Goal: Task Accomplishment & Management: Use online tool/utility

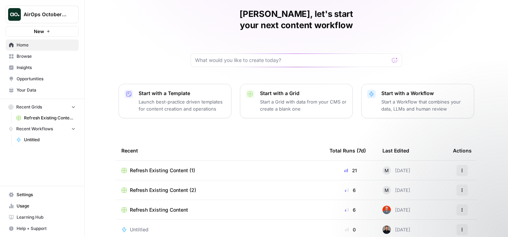
scroll to position [28, 0]
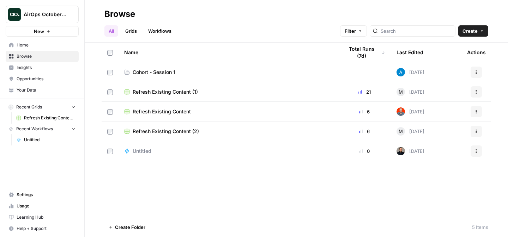
click at [29, 47] on span "Home" at bounding box center [46, 45] width 59 height 6
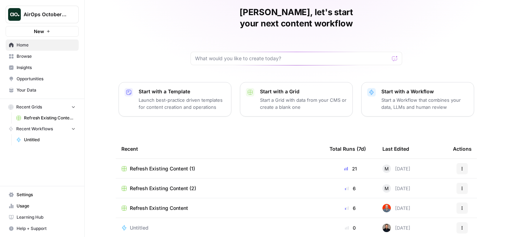
scroll to position [28, 0]
click at [59, 20] on button "AirOps October Cohort" at bounding box center [42, 15] width 73 height 18
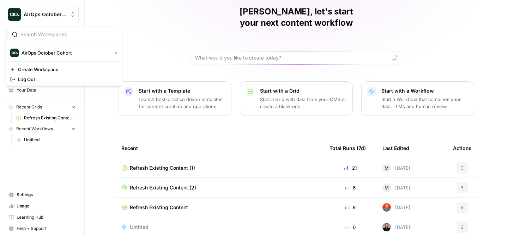
click at [155, 17] on div "Jamie, let's start your next content workflow Start with a Template Launch best…" at bounding box center [296, 110] width 423 height 277
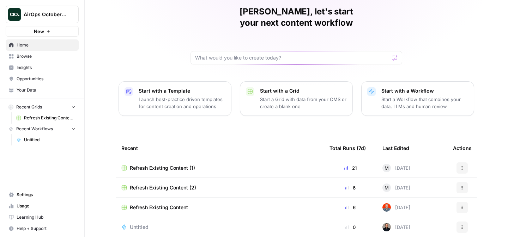
click at [38, 141] on span "Untitled" at bounding box center [49, 140] width 51 height 6
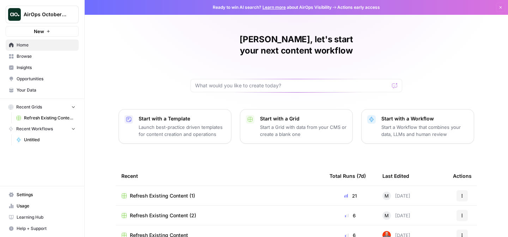
click at [27, 54] on span "Browse" at bounding box center [46, 56] width 59 height 6
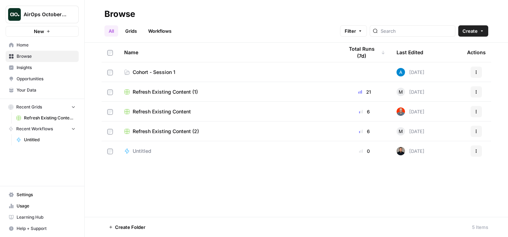
click at [26, 68] on span "Insights" at bounding box center [46, 68] width 59 height 6
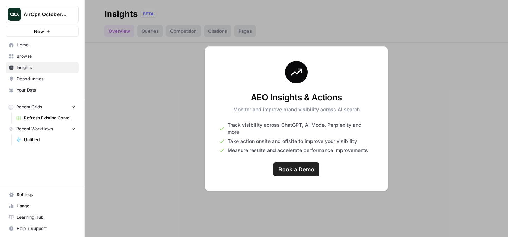
click at [34, 84] on link "Opportunities" at bounding box center [42, 78] width 73 height 11
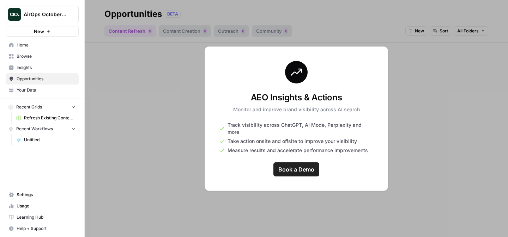
click at [26, 91] on span "Your Data" at bounding box center [46, 90] width 59 height 6
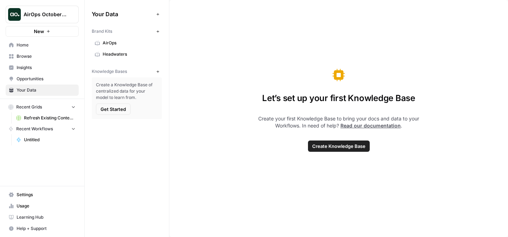
click at [129, 42] on span "AirOps" at bounding box center [131, 43] width 56 height 6
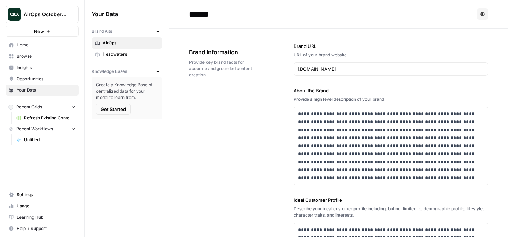
click at [37, 227] on span "Help + Support" at bounding box center [46, 229] width 59 height 6
click at [99, 213] on span "Docs" at bounding box center [117, 214] width 47 height 6
click at [62, 12] on span "AirOps October Cohort" at bounding box center [45, 14] width 43 height 7
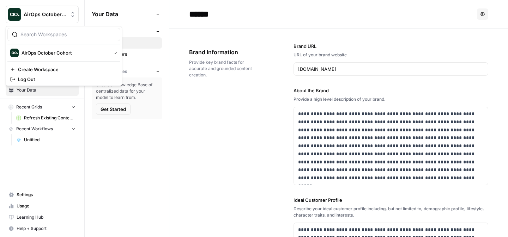
click at [105, 146] on div "Your Data Add Data Brand Kits New AirOps Headwaters Knowledge Bases New Create …" at bounding box center [127, 118] width 84 height 237
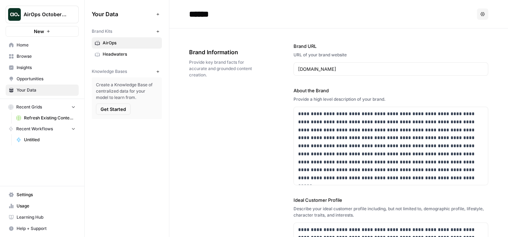
click at [485, 17] on header "****** Options" at bounding box center [338, 14] width 339 height 29
click at [51, 44] on span "Home" at bounding box center [46, 45] width 59 height 6
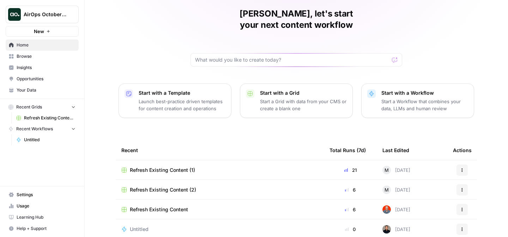
scroll to position [28, 0]
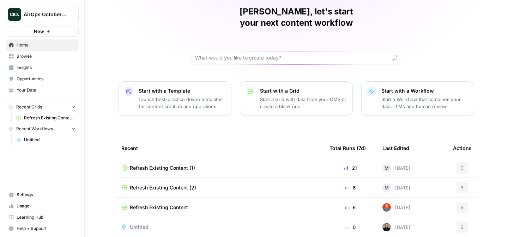
click at [43, 214] on span "Learning Hub" at bounding box center [46, 217] width 59 height 6
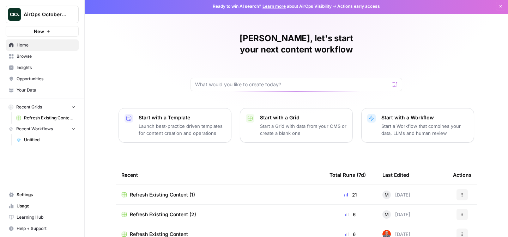
scroll to position [0, 0]
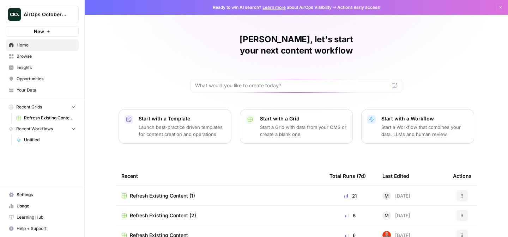
click at [25, 54] on span "Browse" at bounding box center [46, 56] width 59 height 6
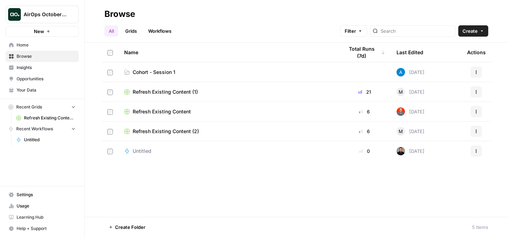
click at [168, 72] on span "Cohort - Session 1" at bounding box center [154, 72] width 43 height 7
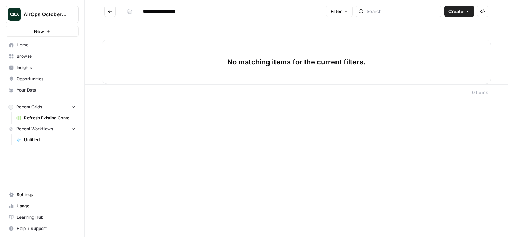
click at [111, 14] on button "Go back" at bounding box center [109, 11] width 11 height 11
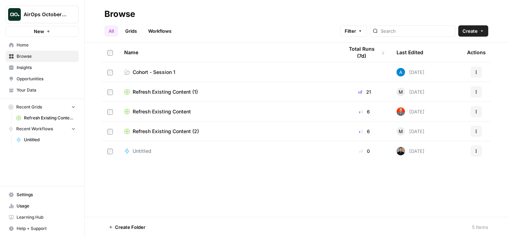
click at [173, 73] on span "Cohort - Session 1" at bounding box center [154, 72] width 43 height 7
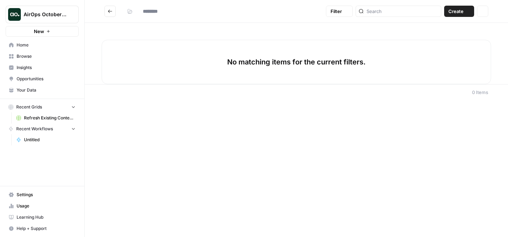
type input "**********"
click at [109, 10] on icon "Go back" at bounding box center [110, 11] width 5 height 5
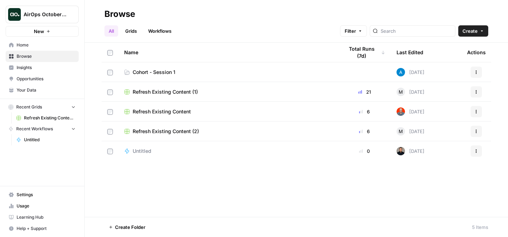
click at [29, 196] on span "Settings" at bounding box center [46, 195] width 59 height 6
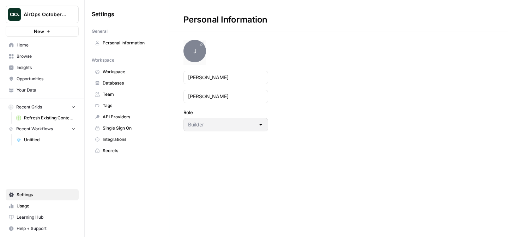
click at [196, 49] on span "J" at bounding box center [194, 51] width 23 height 23
click at [259, 123] on div at bounding box center [261, 124] width 6 height 7
click at [118, 136] on span "Integrations" at bounding box center [131, 139] width 56 height 6
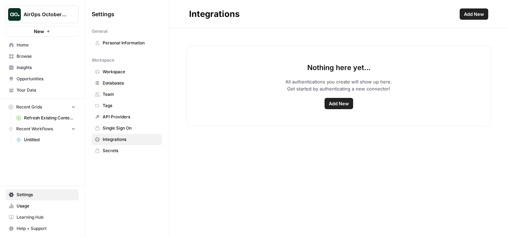
click at [335, 106] on span "Add New" at bounding box center [339, 103] width 20 height 7
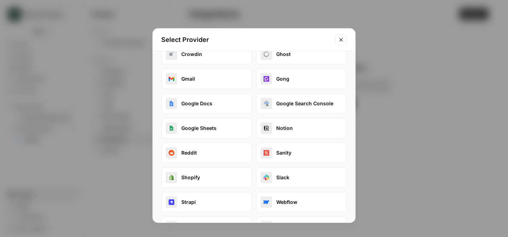
scroll to position [99, 0]
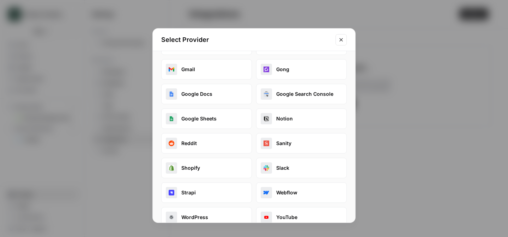
click at [272, 166] on button "Slack" at bounding box center [301, 168] width 91 height 20
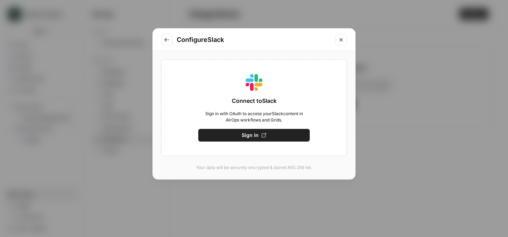
click at [244, 138] on span "Sign In" at bounding box center [250, 135] width 17 height 7
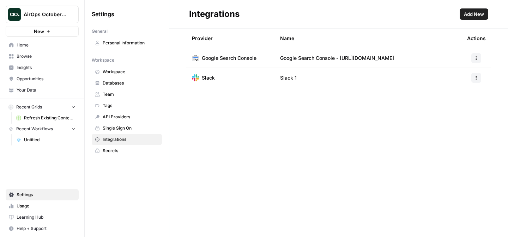
click at [253, 55] on span "Google Search Console" at bounding box center [229, 58] width 55 height 7
click at [119, 75] on link "Workspace" at bounding box center [127, 71] width 70 height 11
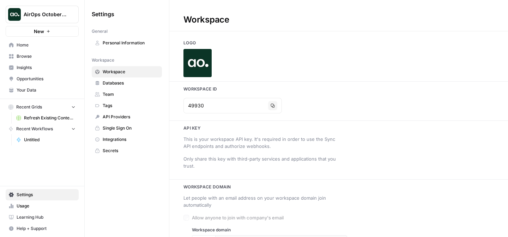
type input "[DOMAIN_NAME]"
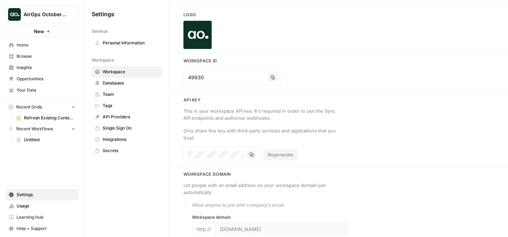
scroll to position [31, 0]
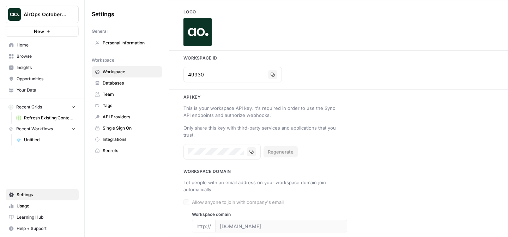
click at [111, 79] on link "Databases" at bounding box center [127, 83] width 70 height 11
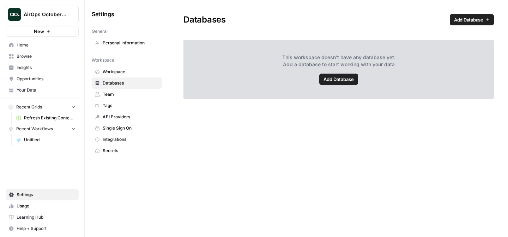
click at [112, 92] on span "Team" at bounding box center [131, 94] width 56 height 6
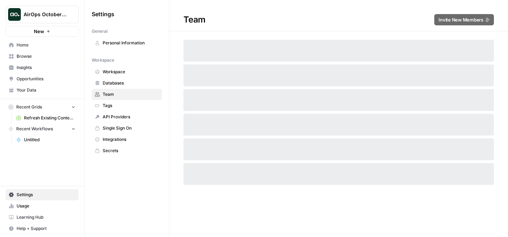
click at [125, 43] on span "Personal Information" at bounding box center [131, 43] width 56 height 6
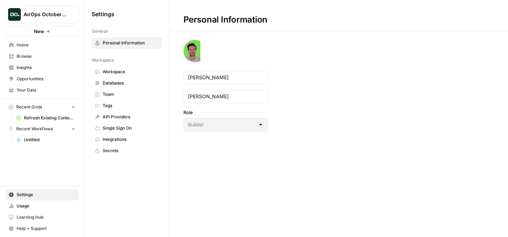
click at [107, 70] on span "Workspace" at bounding box center [131, 72] width 56 height 6
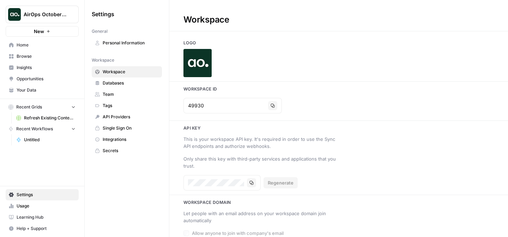
click at [121, 84] on span "Databases" at bounding box center [131, 83] width 56 height 6
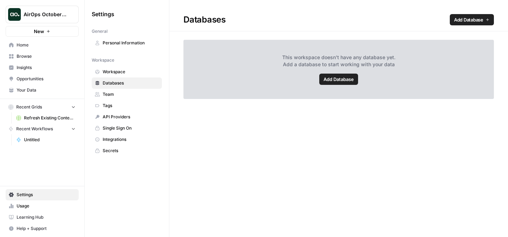
click at [32, 88] on span "Your Data" at bounding box center [46, 90] width 59 height 6
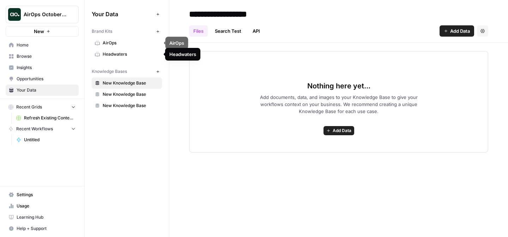
click at [114, 46] on span "AirOps" at bounding box center [131, 43] width 56 height 6
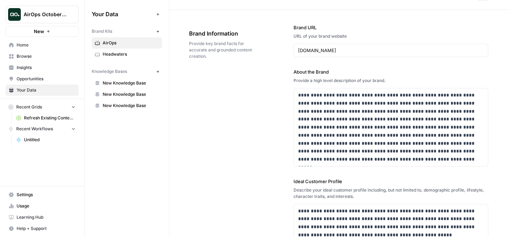
scroll to position [28, 0]
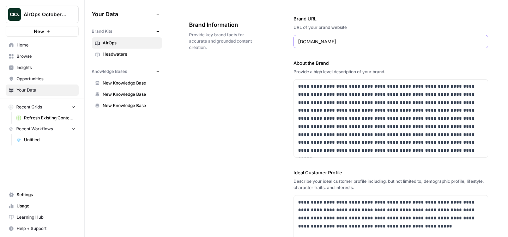
click at [317, 43] on input "[DOMAIN_NAME]" at bounding box center [391, 41] width 186 height 7
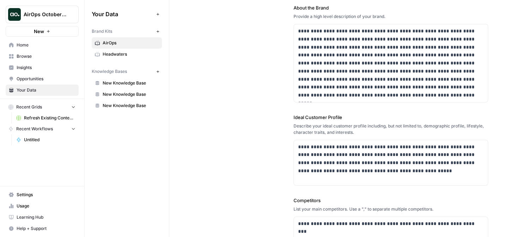
scroll to position [0, 0]
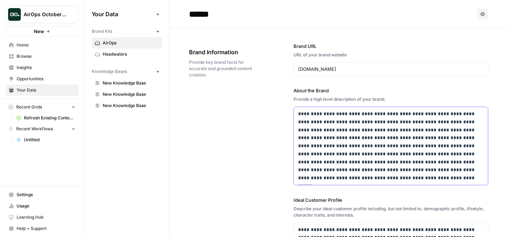
click at [313, 132] on p "**********" at bounding box center [389, 146] width 182 height 72
click at [37, 48] on span "Home" at bounding box center [46, 45] width 59 height 6
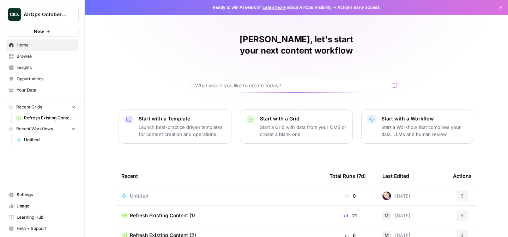
click at [28, 57] on span "Browse" at bounding box center [46, 56] width 59 height 6
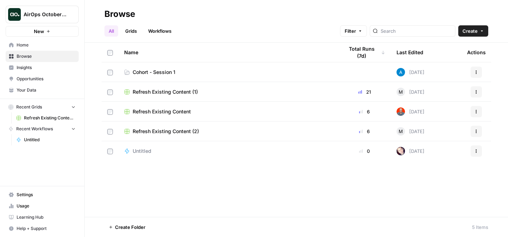
click at [173, 71] on span "Cohort - Session 1" at bounding box center [154, 72] width 43 height 7
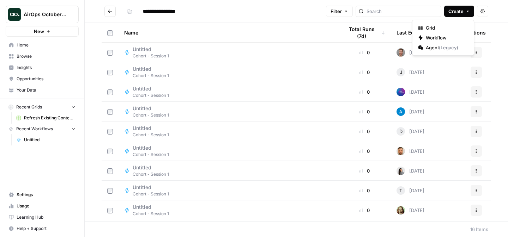
click at [467, 13] on button "Create" at bounding box center [459, 11] width 30 height 11
click at [437, 38] on span "Workflow" at bounding box center [446, 37] width 40 height 7
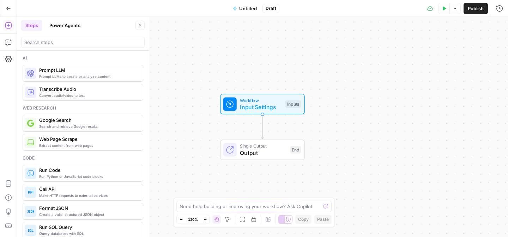
click at [247, 9] on span "Untitled" at bounding box center [248, 8] width 18 height 7
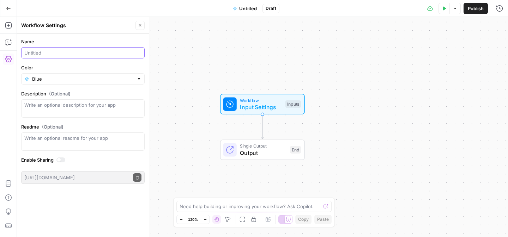
click at [57, 51] on input "Name" at bounding box center [82, 52] width 117 height 7
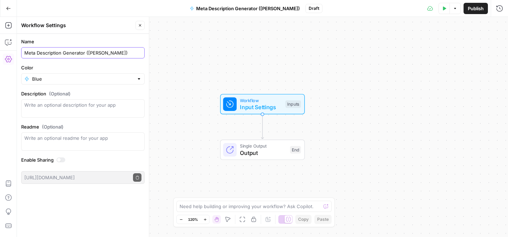
type input "Meta Description Generator ([PERSON_NAME])"
click at [138, 81] on div at bounding box center [138, 78] width 5 height 7
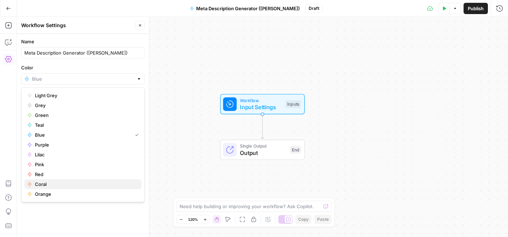
click at [54, 186] on span "Coral" at bounding box center [85, 184] width 101 height 7
type input "Coral"
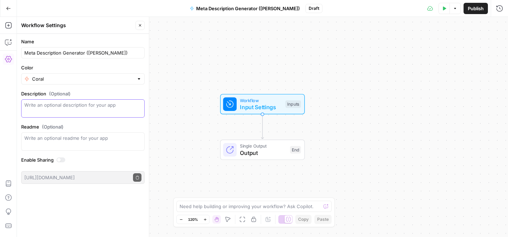
click at [81, 103] on textarea "Description (Optional)" at bounding box center [82, 109] width 117 height 14
click at [214, 77] on div "Workflow Input Settings Inputs Single Output Output End" at bounding box center [262, 127] width 491 height 220
click at [142, 27] on button "Close" at bounding box center [139, 25] width 9 height 9
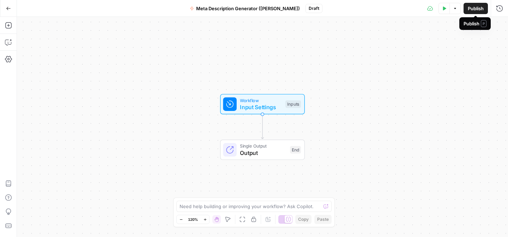
click at [474, 12] on button "Publish" at bounding box center [475, 8] width 24 height 11
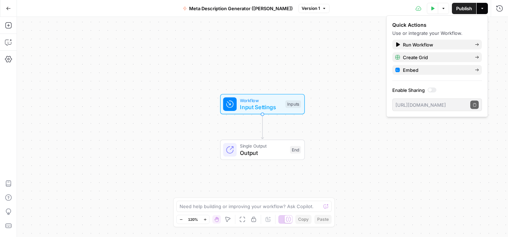
click at [9, 8] on icon "button" at bounding box center [8, 8] width 5 height 5
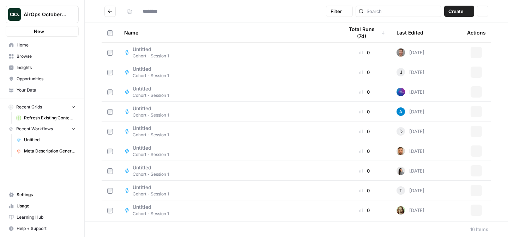
type input "**********"
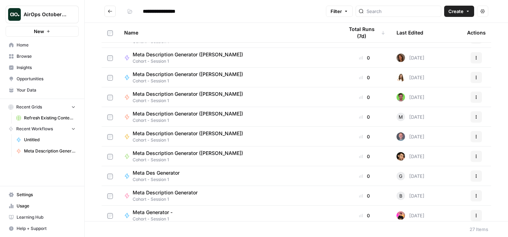
scroll to position [352, 0]
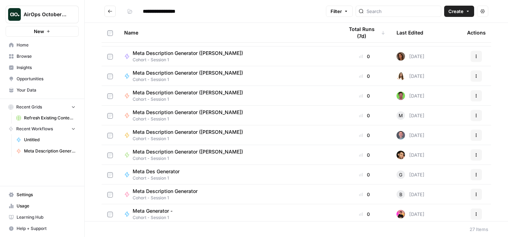
click at [217, 96] on span "Meta Description Generator ([PERSON_NAME])" at bounding box center [188, 92] width 110 height 7
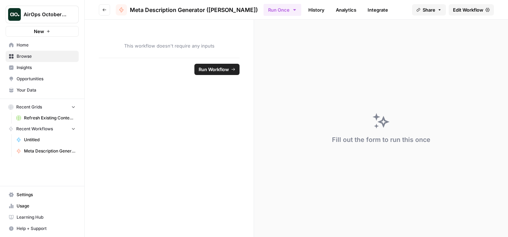
click at [383, 125] on icon at bounding box center [383, 122] width 12 height 12
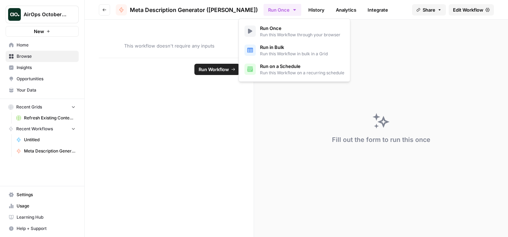
click at [292, 12] on icon "button" at bounding box center [295, 10] width 6 height 6
click at [475, 10] on span "Edit Workflow" at bounding box center [468, 9] width 30 height 7
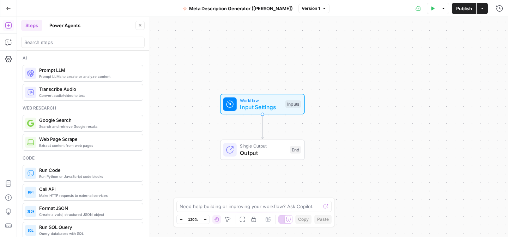
click at [314, 14] on div "Go Back Meta Description Generator ([PERSON_NAME]) Version 1 Test Data Options …" at bounding box center [254, 8] width 508 height 17
click at [314, 12] on button "Version 1" at bounding box center [313, 8] width 31 height 9
click at [381, 74] on div "Workflow Input Settings Inputs Single Output Output End" at bounding box center [262, 127] width 491 height 220
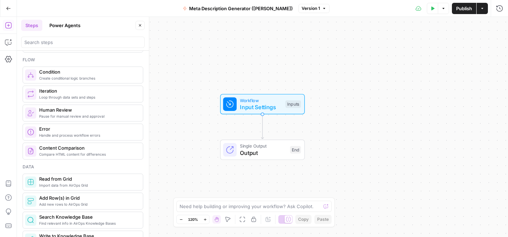
scroll to position [206, 0]
click at [267, 148] on span "Single Output" at bounding box center [263, 146] width 47 height 7
click at [497, 26] on icon "button" at bounding box center [499, 25] width 4 height 4
click at [256, 108] on span "Input Settings" at bounding box center [261, 107] width 42 height 8
click at [243, 150] on span "Output" at bounding box center [263, 153] width 47 height 8
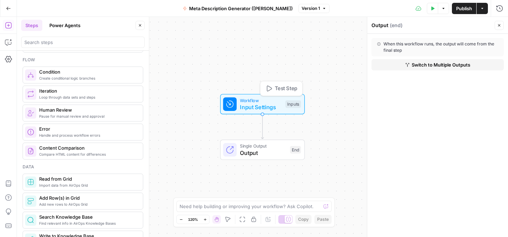
click at [253, 105] on span "Input Settings" at bounding box center [261, 107] width 42 height 8
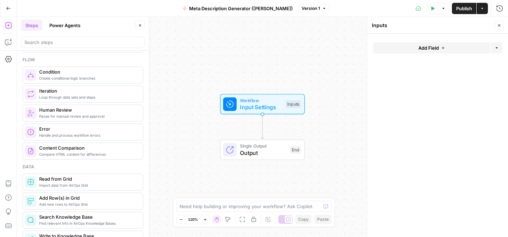
click at [434, 48] on span "Add Field" at bounding box center [428, 47] width 20 height 7
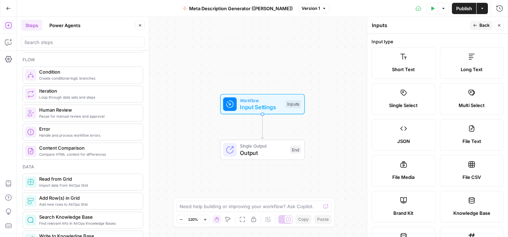
click at [419, 60] on label "Short Text" at bounding box center [403, 63] width 64 height 32
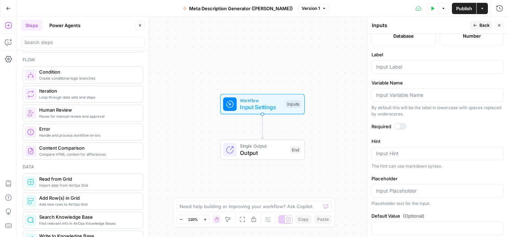
scroll to position [213, 0]
click at [396, 67] on input "Label" at bounding box center [437, 66] width 123 height 7
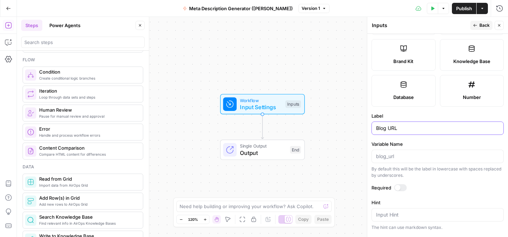
scroll to position [151, 0]
type input "Blog URL"
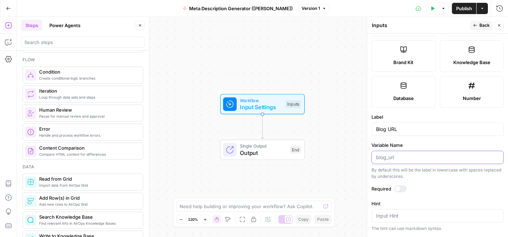
click at [406, 160] on input "Variable Name" at bounding box center [437, 157] width 123 height 7
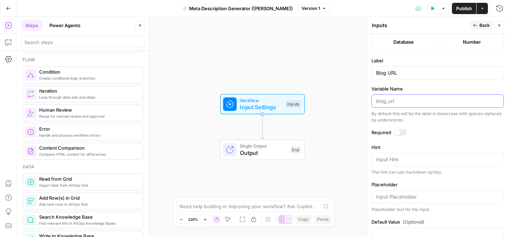
scroll to position [208, 0]
click at [395, 95] on div at bounding box center [437, 100] width 132 height 13
type input "blog_url"
click at [399, 134] on div at bounding box center [398, 132] width 6 height 6
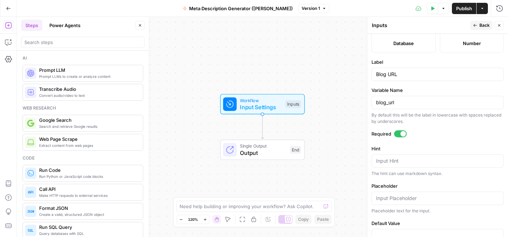
scroll to position [225, 0]
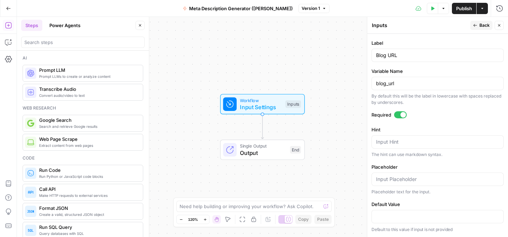
click at [484, 25] on span "Back" at bounding box center [484, 25] width 10 height 6
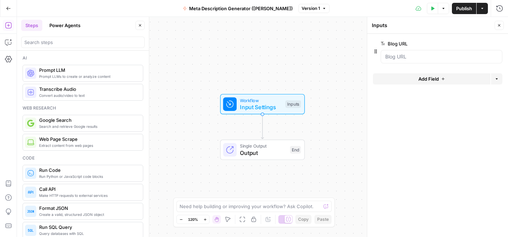
click at [403, 41] on label "Blog URL" at bounding box center [422, 43] width 82 height 7
click at [403, 53] on URL "Blog URL" at bounding box center [441, 56] width 113 height 7
click at [477, 45] on span "edit field" at bounding box center [476, 44] width 16 height 6
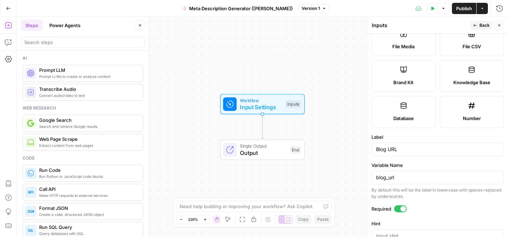
scroll to position [0, 0]
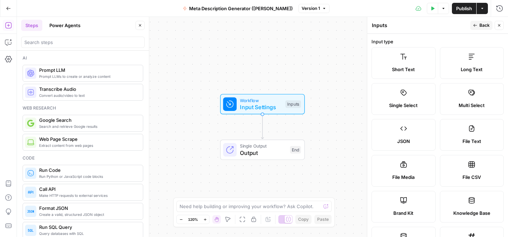
click at [481, 26] on span "Back" at bounding box center [484, 25] width 10 height 6
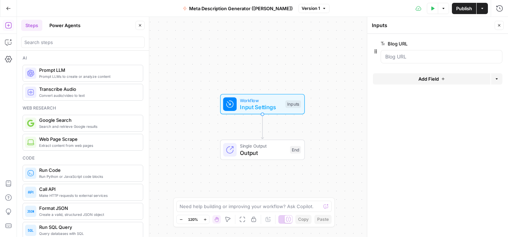
click at [405, 83] on button "Add Field" at bounding box center [431, 78] width 117 height 11
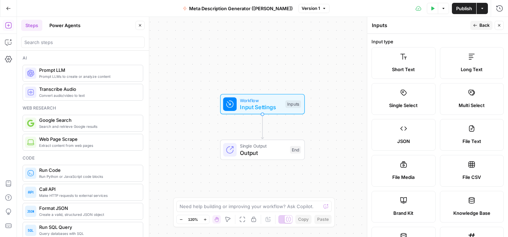
click at [468, 130] on icon at bounding box center [471, 128] width 7 height 7
type textarea "Supports .pdf, .txt, .docx, .md file types"
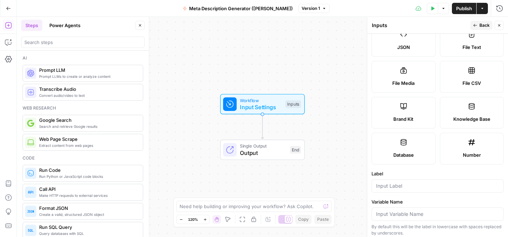
scroll to position [92, 0]
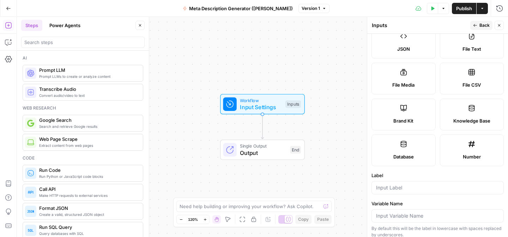
click at [414, 115] on label "Brand Kit" at bounding box center [403, 115] width 64 height 32
type input "Brand Kit"
type input "brand_kit"
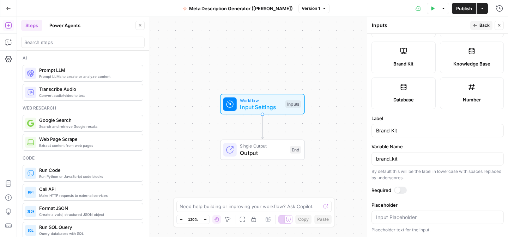
scroll to position [150, 0]
click at [401, 191] on div at bounding box center [400, 190] width 13 height 7
click at [484, 27] on span "Back" at bounding box center [484, 25] width 10 height 6
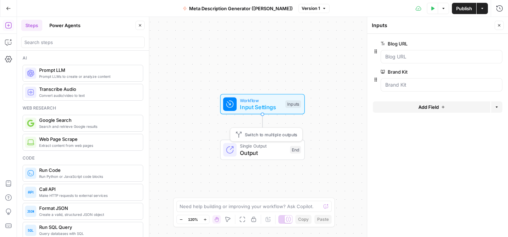
click at [258, 153] on span "Output" at bounding box center [263, 153] width 47 height 8
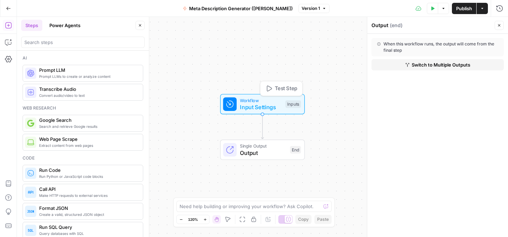
click at [250, 110] on span "Input Settings" at bounding box center [261, 107] width 42 height 8
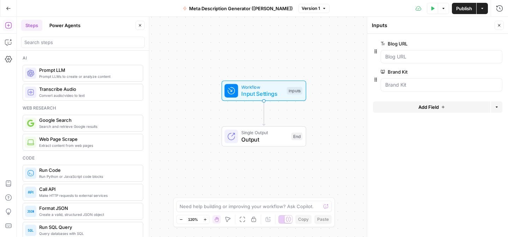
drag, startPoint x: 180, startPoint y: 153, endPoint x: 182, endPoint y: 139, distance: 13.5
click at [182, 139] on div "Workflow Input Settings Inputs Single Output Output End" at bounding box center [262, 127] width 491 height 220
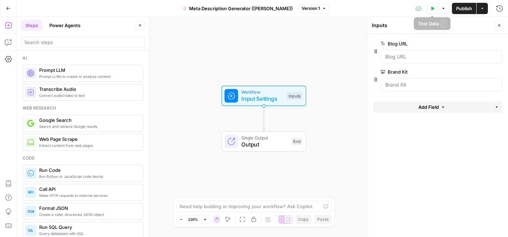
click at [444, 7] on icon "button" at bounding box center [443, 8] width 4 height 4
click at [411, 11] on div "Test Data Options Publish Actions Run History" at bounding box center [418, 8] width 178 height 17
click at [429, 8] on button "Test Data" at bounding box center [432, 8] width 11 height 11
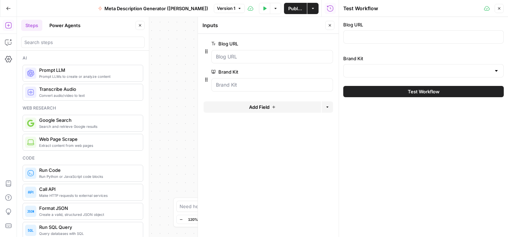
click at [413, 31] on div at bounding box center [423, 36] width 160 height 13
paste input "[URL][DOMAIN_NAME]"
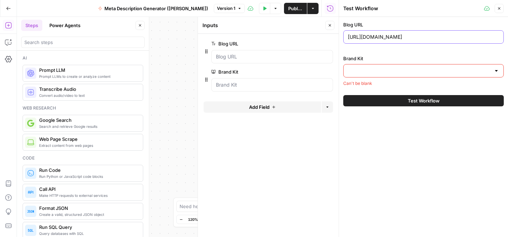
type input "[URL][DOMAIN_NAME]"
click at [405, 69] on input "Brand Kit" at bounding box center [419, 70] width 143 height 7
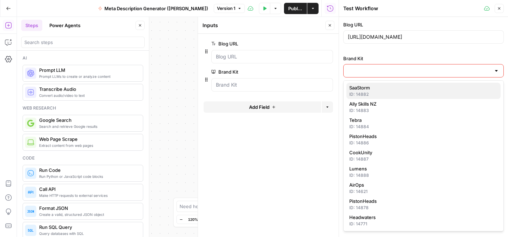
scroll to position [34, 0]
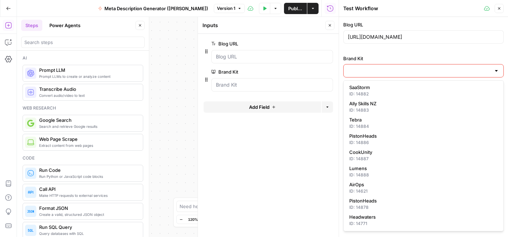
click at [410, 57] on label "Brand Kit" at bounding box center [423, 58] width 160 height 7
click at [410, 67] on input "Brand Kit" at bounding box center [419, 70] width 143 height 7
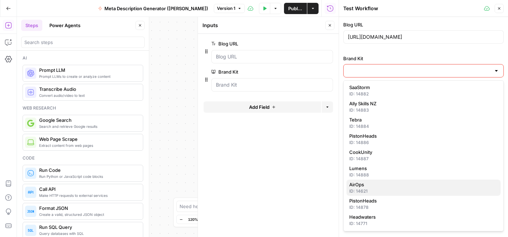
click at [370, 186] on span "AirOps" at bounding box center [422, 184] width 146 height 7
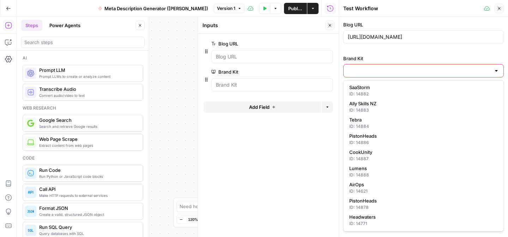
type input "AirOps"
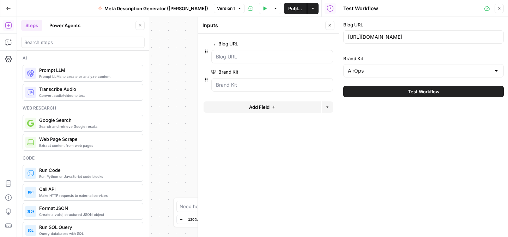
click at [414, 93] on span "Test Workflow" at bounding box center [424, 91] width 32 height 7
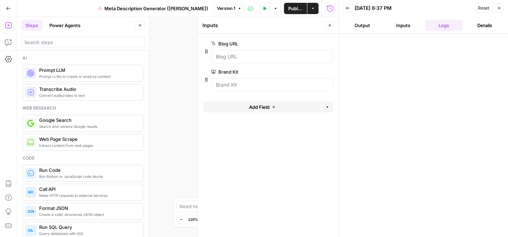
click at [404, 25] on button "Inputs" at bounding box center [403, 25] width 38 height 11
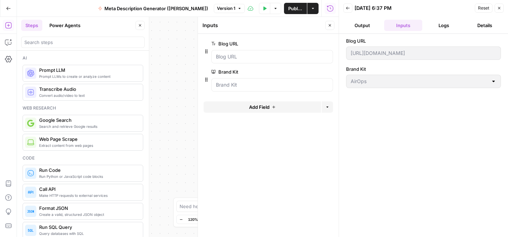
click at [362, 26] on button "Output" at bounding box center [362, 25] width 38 height 11
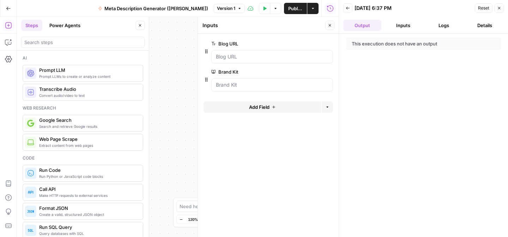
click at [393, 28] on button "Inputs" at bounding box center [403, 25] width 38 height 11
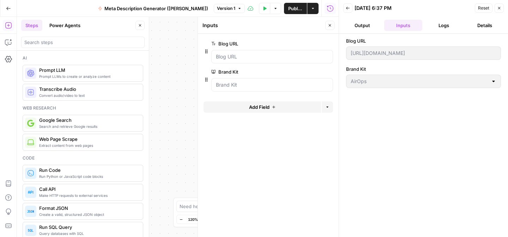
click at [498, 7] on icon "button" at bounding box center [499, 8] width 4 height 4
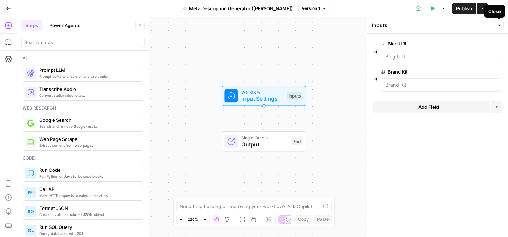
click at [500, 23] on icon "button" at bounding box center [499, 25] width 4 height 4
click at [10, 42] on icon "button" at bounding box center [8, 42] width 7 height 7
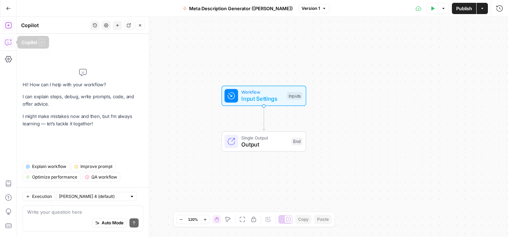
click at [7, 23] on icon "button" at bounding box center [8, 25] width 7 height 7
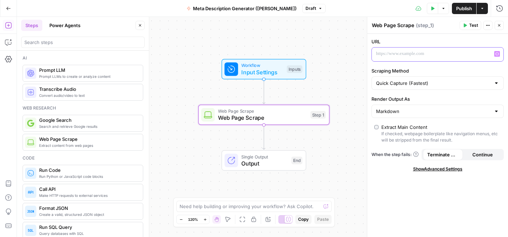
click at [426, 53] on p at bounding box center [432, 53] width 112 height 7
click at [422, 87] on div "Quick Capture (Fastest)" at bounding box center [437, 83] width 132 height 13
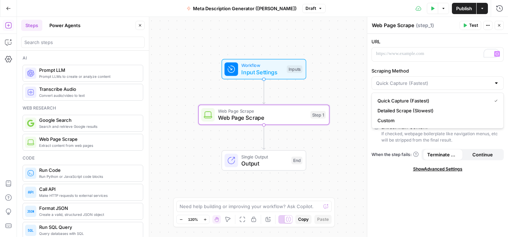
click at [423, 78] on div at bounding box center [437, 83] width 132 height 13
type input "Quick Capture (Fastest)"
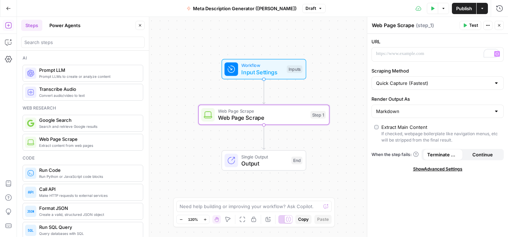
click at [430, 73] on label "Scraping Method" at bounding box center [437, 70] width 132 height 7
click at [430, 80] on input "Quick Capture (Fastest)" at bounding box center [433, 83] width 115 height 7
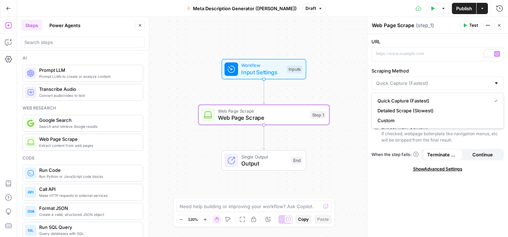
click at [431, 69] on label "Scraping Method" at bounding box center [437, 70] width 132 height 7
click at [431, 80] on input "Scraping Method" at bounding box center [433, 83] width 115 height 7
click at [448, 70] on label "Scraping Method" at bounding box center [437, 70] width 132 height 7
click at [448, 80] on input "Scraping Method" at bounding box center [433, 83] width 115 height 7
click at [412, 100] on span "Quick Capture (Fastest)" at bounding box center [432, 100] width 111 height 7
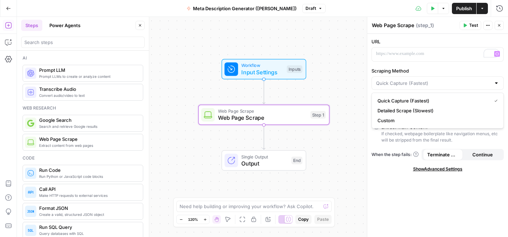
type input "Quick Capture (Fastest)"
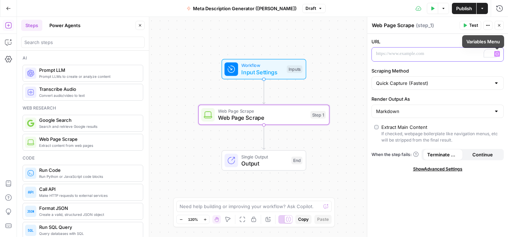
click at [497, 54] on icon "button" at bounding box center [497, 54] width 4 height 4
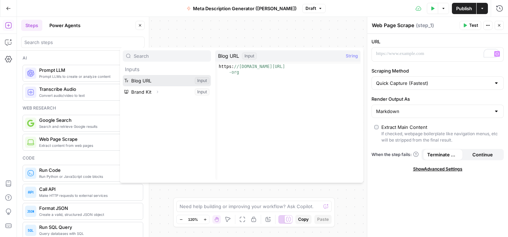
click at [200, 81] on button "Select variable Blog URL" at bounding box center [167, 80] width 88 height 11
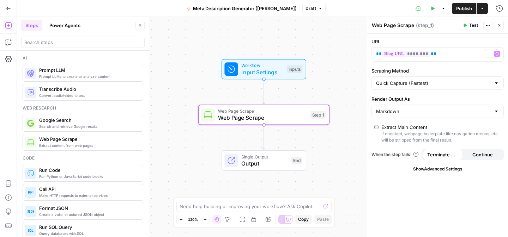
click at [414, 116] on div "Markdown" at bounding box center [437, 111] width 132 height 13
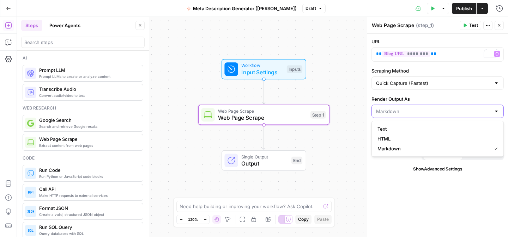
click at [415, 114] on input "Render Output As" at bounding box center [433, 111] width 115 height 7
click at [390, 196] on div "URL ** ******** ** Variables Menu Scraping Method Quick Capture (Fastest) Rende…" at bounding box center [437, 136] width 141 height 204
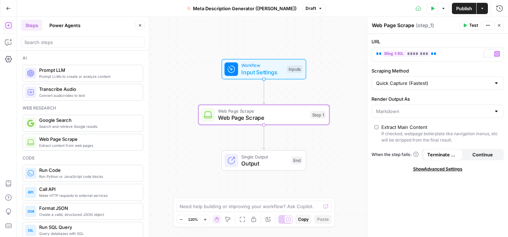
click at [411, 103] on div "Render Output As" at bounding box center [437, 107] width 132 height 23
click at [409, 116] on div at bounding box center [437, 111] width 132 height 13
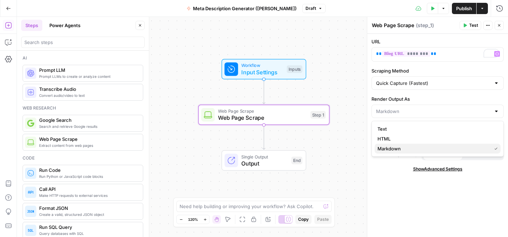
click at [398, 147] on span "Markdown" at bounding box center [432, 148] width 111 height 7
type input "Markdown"
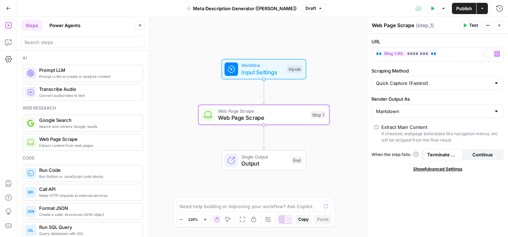
click at [390, 181] on div "URL ** ******** ** Variables Menu Scraping Method Quick Capture (Fastest) Rende…" at bounding box center [437, 136] width 141 height 204
click at [485, 156] on span "Continue" at bounding box center [482, 154] width 20 height 7
click at [447, 152] on span "Terminate Workflow" at bounding box center [442, 154] width 31 height 7
click at [475, 24] on span "Test" at bounding box center [473, 25] width 9 height 6
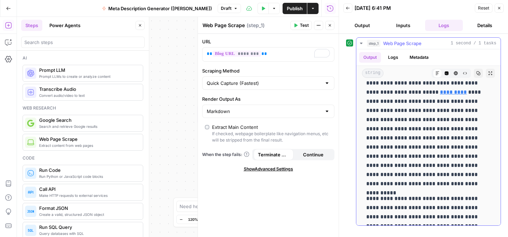
scroll to position [741, 0]
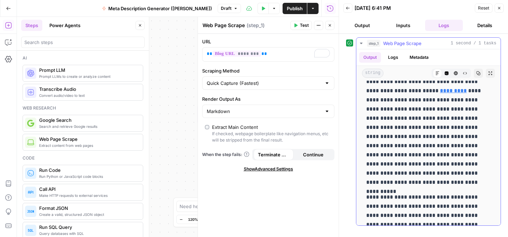
click at [391, 58] on button "Logs" at bounding box center [393, 57] width 19 height 11
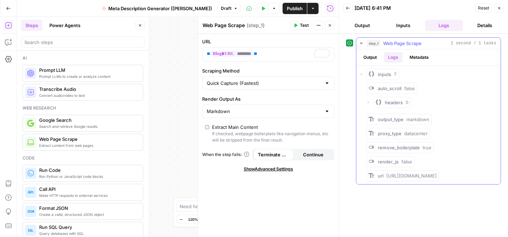
click at [413, 57] on button "Metadata" at bounding box center [419, 57] width 28 height 11
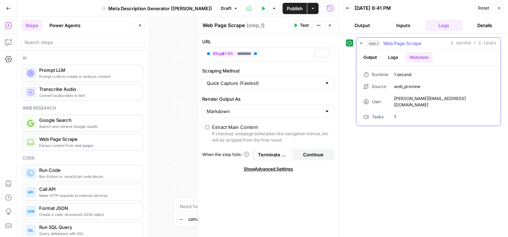
click at [370, 58] on button "Output" at bounding box center [370, 57] width 22 height 11
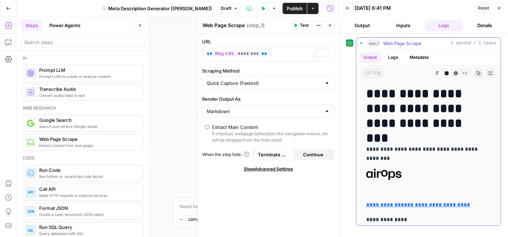
click at [433, 76] on div "Markdown" at bounding box center [437, 73] width 9 height 9
click at [435, 74] on icon at bounding box center [437, 73] width 4 height 4
click at [445, 74] on icon "button" at bounding box center [447, 74] width 4 height 4
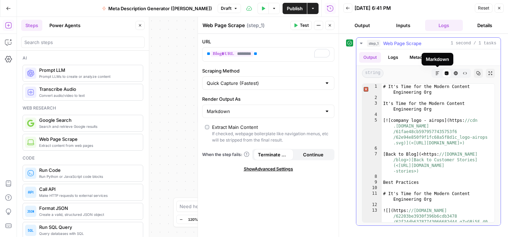
click at [438, 75] on icon "button" at bounding box center [437, 73] width 4 height 4
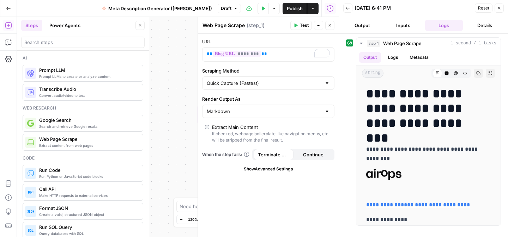
click at [499, 7] on icon "button" at bounding box center [499, 8] width 4 height 4
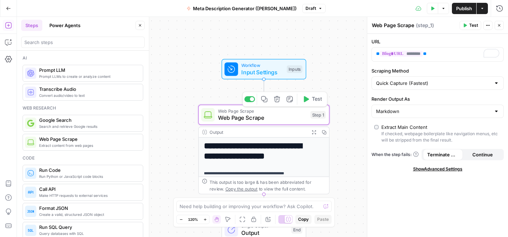
click at [318, 116] on div "Step 1" at bounding box center [317, 115] width 15 height 8
click at [316, 103] on button "Test" at bounding box center [312, 99] width 26 height 11
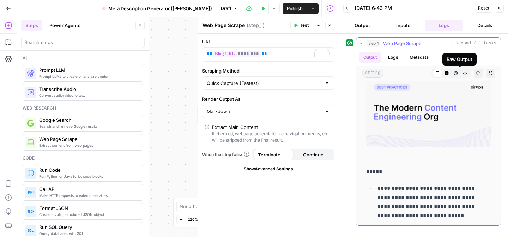
scroll to position [687, 0]
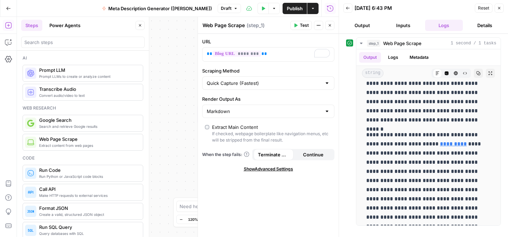
click at [499, 8] on icon "button" at bounding box center [499, 8] width 2 height 2
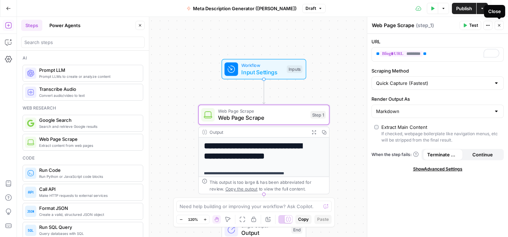
click at [500, 27] on icon "button" at bounding box center [499, 25] width 4 height 4
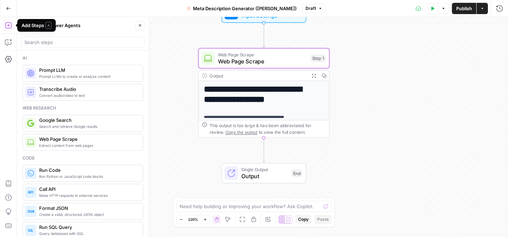
click at [69, 75] on span "Prompt LLMs to create or analyze content" at bounding box center [88, 77] width 98 height 6
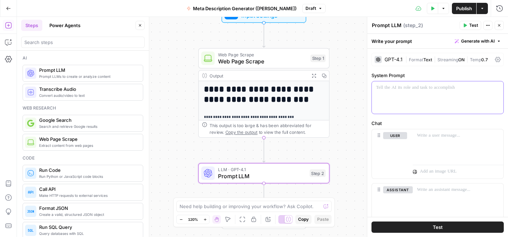
click at [409, 91] on p at bounding box center [437, 87] width 123 height 7
click at [392, 56] on div "GPT-4.1 | Format Text | Streaming ON | Temp 0.7" at bounding box center [437, 59] width 132 height 13
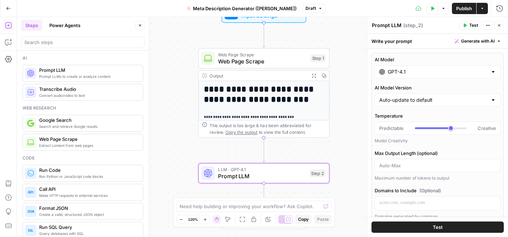
click at [384, 61] on label "AI Model" at bounding box center [438, 59] width 126 height 7
click at [388, 68] on input "GPT-4.1" at bounding box center [438, 71] width 100 height 7
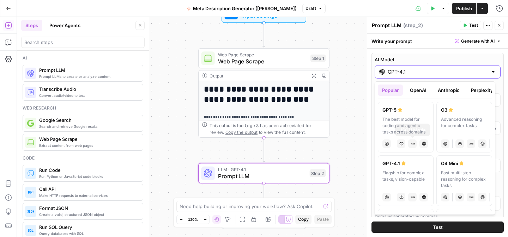
click at [419, 73] on input "GPT-4.1" at bounding box center [438, 71] width 100 height 7
click at [490, 71] on div at bounding box center [493, 71] width 6 height 7
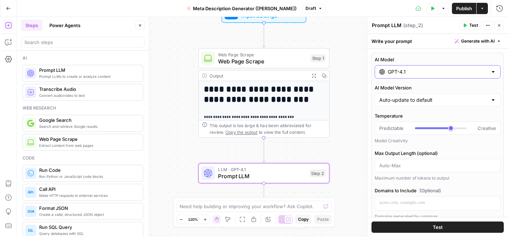
click at [440, 77] on div "GPT-4.1" at bounding box center [438, 71] width 126 height 13
click at [440, 76] on div "GPT-4.1" at bounding box center [438, 71] width 126 height 13
click at [423, 76] on div "GPT-4.1" at bounding box center [438, 71] width 126 height 13
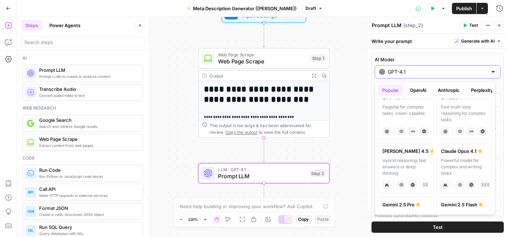
scroll to position [62, 0]
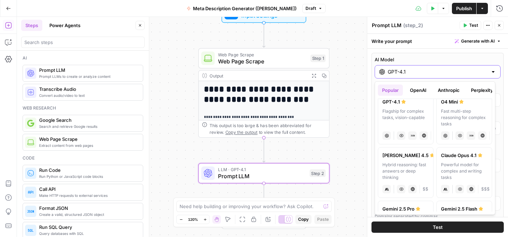
click at [453, 74] on input "GPT-4.1" at bounding box center [438, 71] width 100 height 7
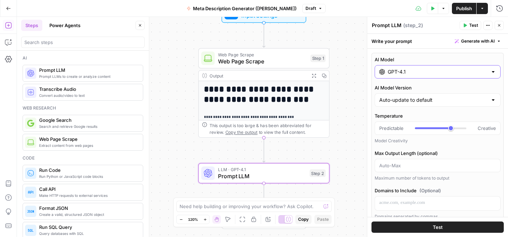
click at [393, 60] on label "AI Model" at bounding box center [438, 59] width 126 height 7
click at [393, 68] on input "GPT-4.1" at bounding box center [438, 71] width 100 height 7
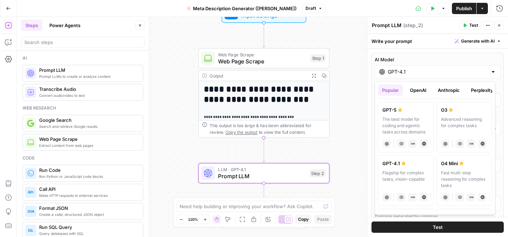
click at [408, 165] on div "GPT-4.1" at bounding box center [405, 163] width 47 height 7
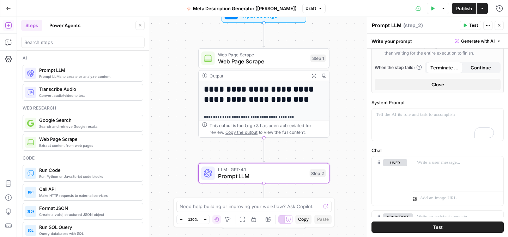
scroll to position [271, 0]
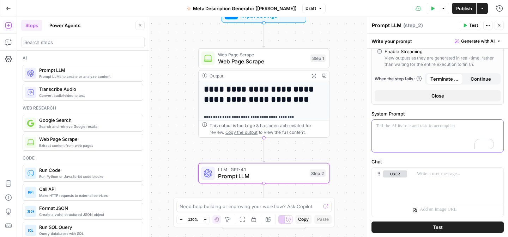
click at [404, 132] on div "To enrich screen reader interactions, please activate Accessibility in Grammarl…" at bounding box center [438, 136] width 132 height 32
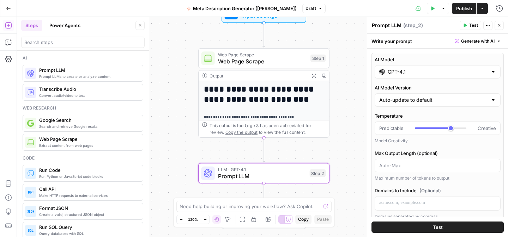
scroll to position [263, 0]
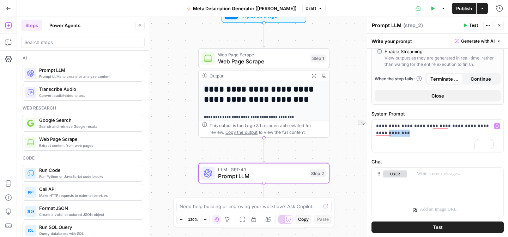
click at [373, 132] on div "**********" at bounding box center [438, 136] width 132 height 32
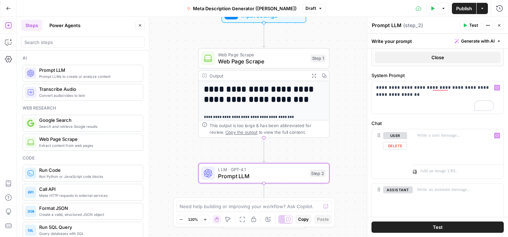
scroll to position [302, 0]
click at [415, 96] on p "**********" at bounding box center [435, 91] width 118 height 14
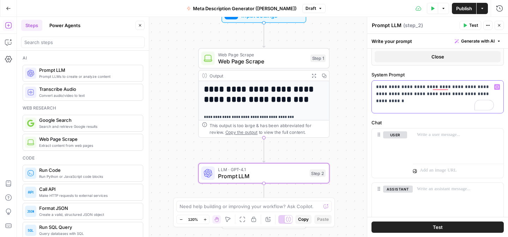
click at [412, 90] on p "**********" at bounding box center [435, 91] width 118 height 14
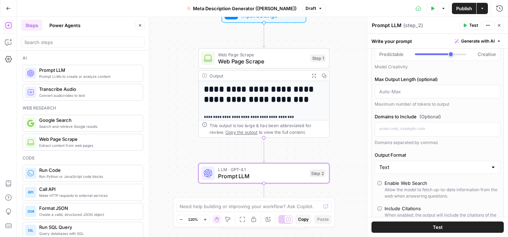
scroll to position [0, 0]
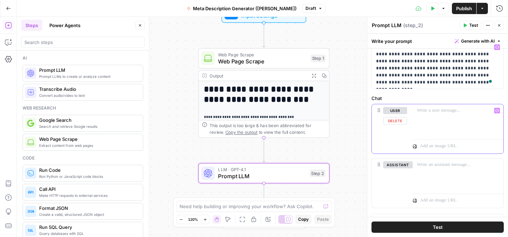
click at [421, 109] on p at bounding box center [458, 110] width 82 height 7
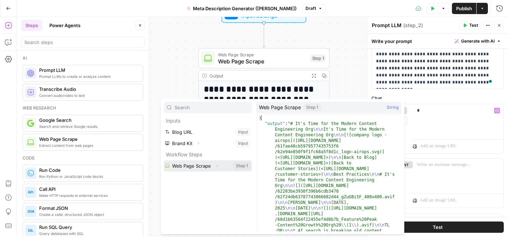
click at [203, 167] on button "Select variable Web Page Scrape" at bounding box center [208, 165] width 88 height 11
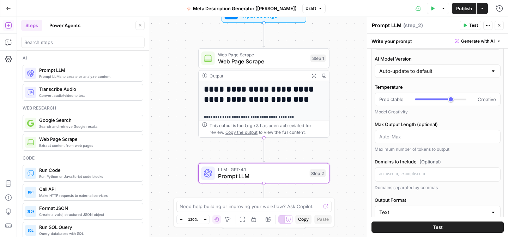
click at [399, 23] on textarea "Prompt LLM" at bounding box center [387, 25] width 30 height 7
click at [391, 25] on textarea "Prompt LLM" at bounding box center [387, 25] width 30 height 7
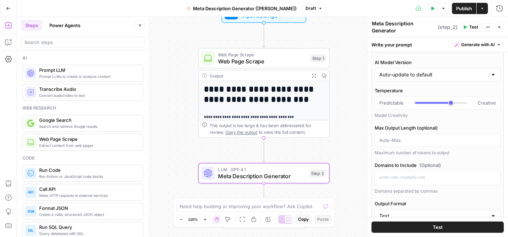
type textarea "Meta Description Generator"
click at [486, 35] on header "Meta Description Generator Meta Description Generator ( step_2 ) Test Actions C…" at bounding box center [437, 27] width 141 height 20
click at [500, 8] on icon "button" at bounding box center [499, 8] width 7 height 7
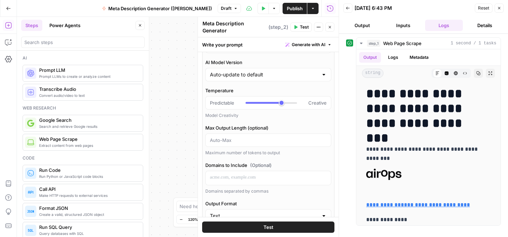
click at [370, 20] on button "Output" at bounding box center [362, 25] width 38 height 11
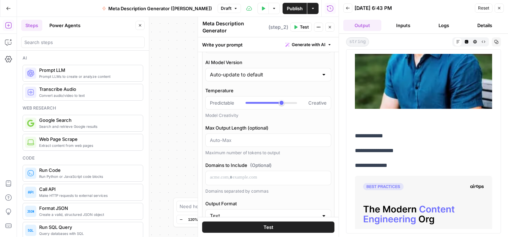
scroll to position [285, 0]
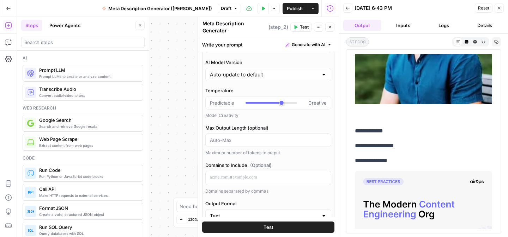
click at [391, 29] on button "Inputs" at bounding box center [403, 25] width 38 height 11
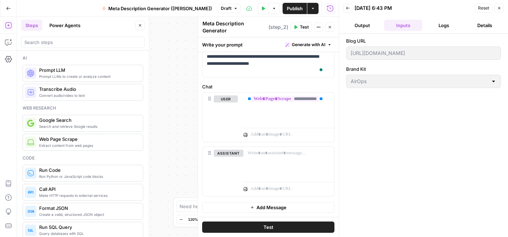
scroll to position [55, 0]
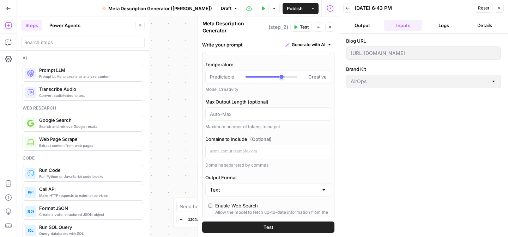
click at [501, 9] on icon "button" at bounding box center [499, 8] width 4 height 4
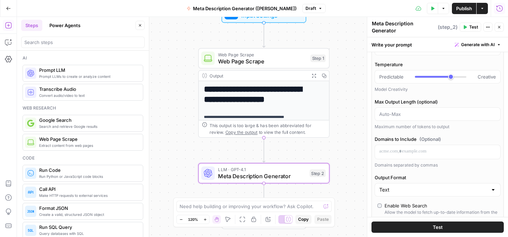
click at [495, 10] on button "Run History" at bounding box center [499, 8] width 11 height 11
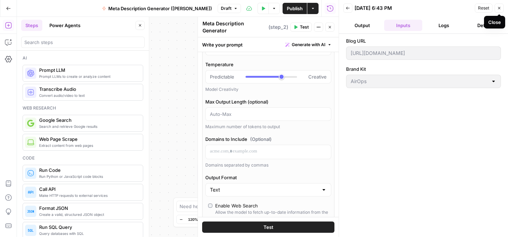
click at [447, 27] on button "Logs" at bounding box center [444, 25] width 38 height 11
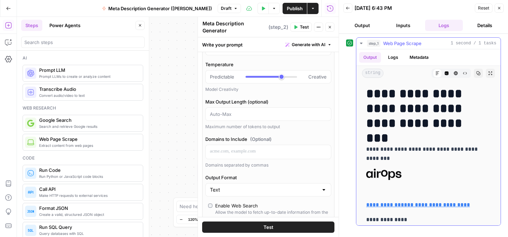
click at [389, 58] on button "Logs" at bounding box center [393, 57] width 19 height 11
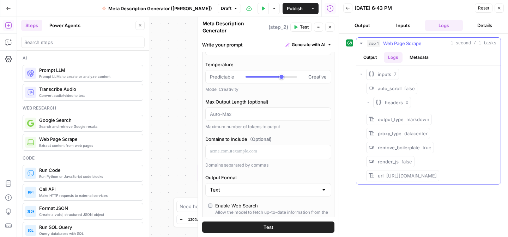
click at [419, 61] on button "Metadata" at bounding box center [419, 57] width 28 height 11
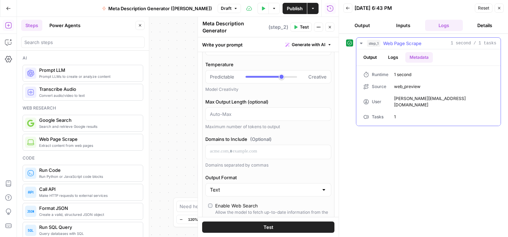
click at [371, 62] on button "Output" at bounding box center [370, 57] width 22 height 11
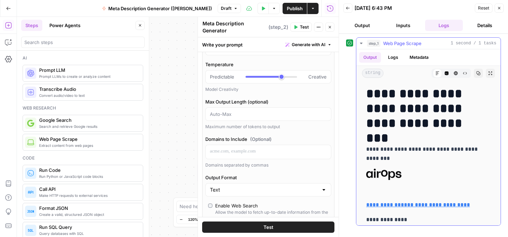
click at [392, 60] on button "Logs" at bounding box center [393, 57] width 19 height 11
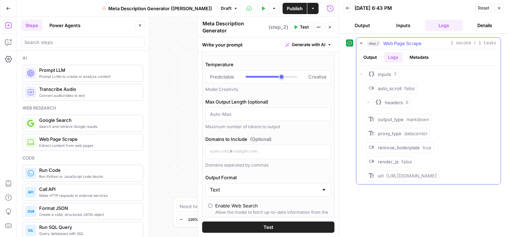
click at [368, 56] on button "Output" at bounding box center [370, 57] width 22 height 11
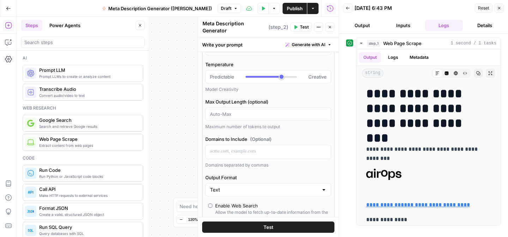
click at [407, 23] on button "Inputs" at bounding box center [403, 25] width 38 height 11
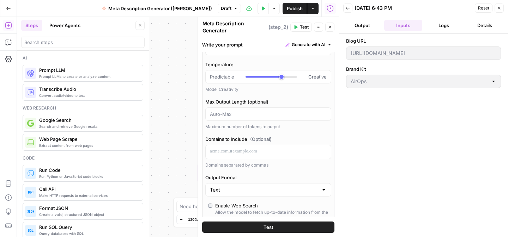
click at [500, 5] on button "Close" at bounding box center [498, 8] width 9 height 9
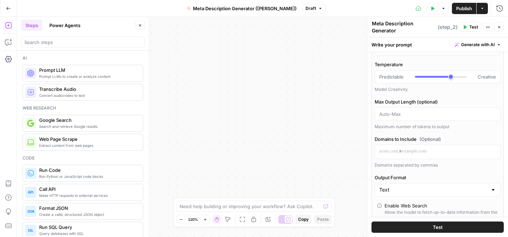
click at [9, 6] on icon "button" at bounding box center [8, 8] width 5 height 5
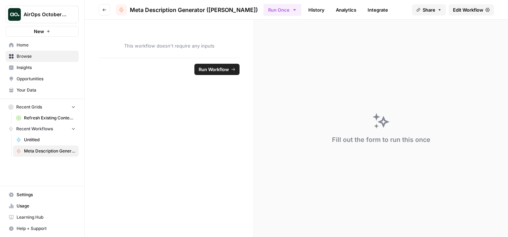
click at [99, 7] on button "Go back" at bounding box center [104, 9] width 11 height 11
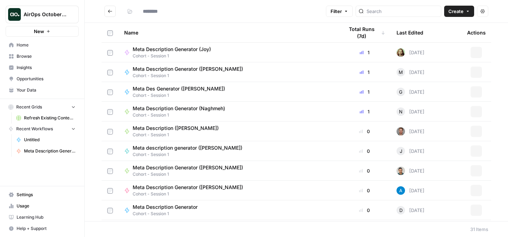
type input "**********"
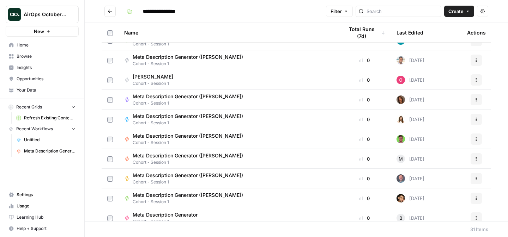
scroll to position [348, 0]
click at [204, 138] on span "Meta Description Generator ([PERSON_NAME])" at bounding box center [188, 135] width 110 height 7
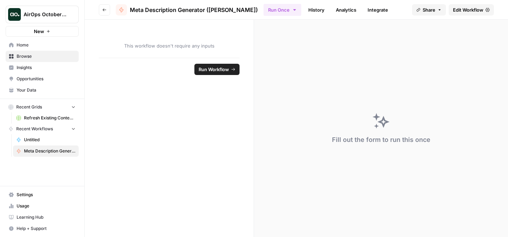
click at [218, 66] on span "Run Workflow" at bounding box center [214, 69] width 30 height 7
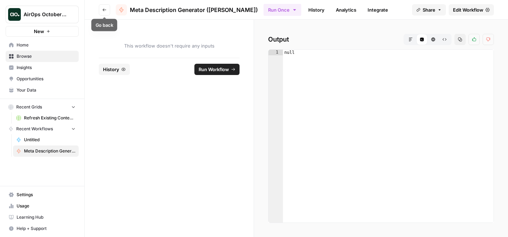
click at [101, 10] on button "Go back" at bounding box center [104, 9] width 11 height 11
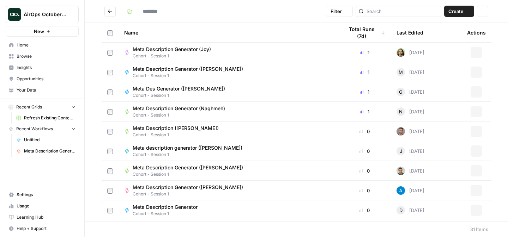
type input "**********"
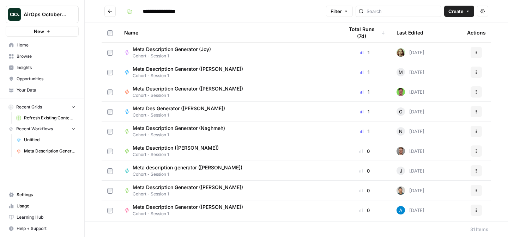
click at [111, 13] on icon "Go back" at bounding box center [110, 11] width 5 height 5
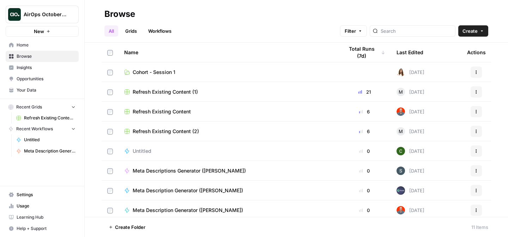
click at [132, 30] on link "Grids" at bounding box center [131, 30] width 20 height 11
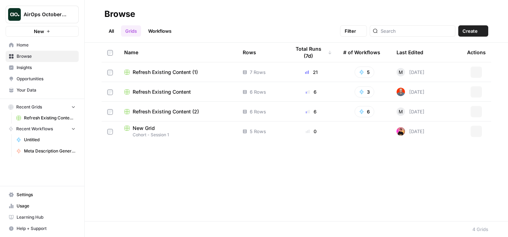
click at [156, 30] on link "Workflows" at bounding box center [160, 30] width 32 height 11
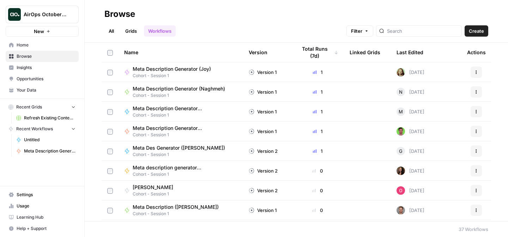
click at [108, 30] on link "All" at bounding box center [111, 30] width 14 height 11
